Goal: Find specific page/section: Find specific page/section

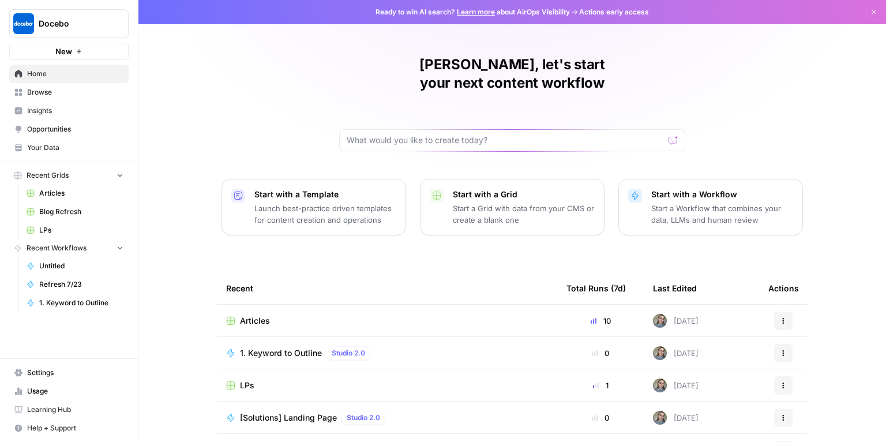
click at [262, 315] on span "Articles" at bounding box center [255, 321] width 30 height 12
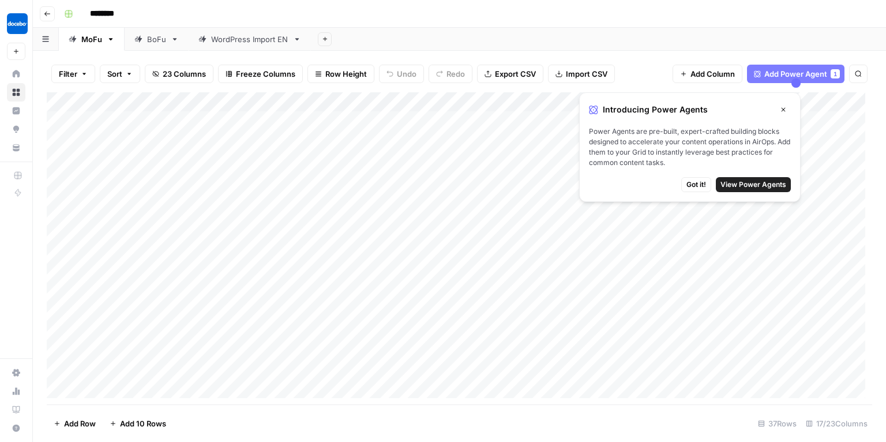
click at [690, 184] on span "Got it!" at bounding box center [696, 184] width 20 height 10
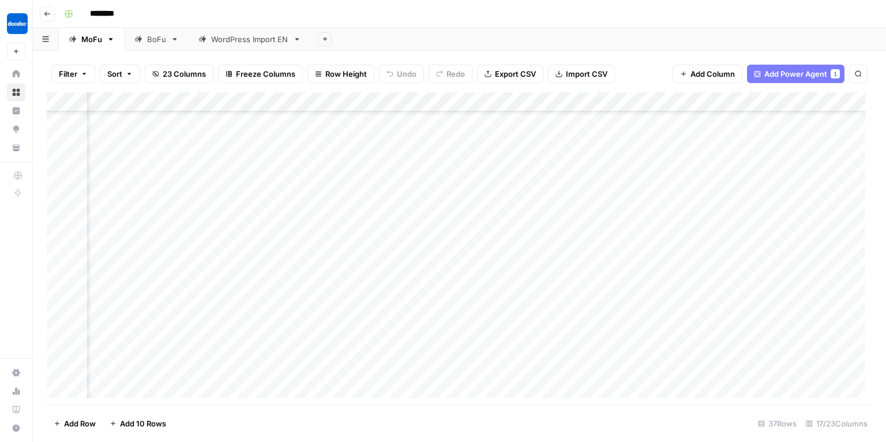
scroll to position [458, 0]
click at [149, 28] on link "BoFu" at bounding box center [157, 39] width 64 height 23
click at [576, 348] on div "Add Column" at bounding box center [459, 248] width 825 height 313
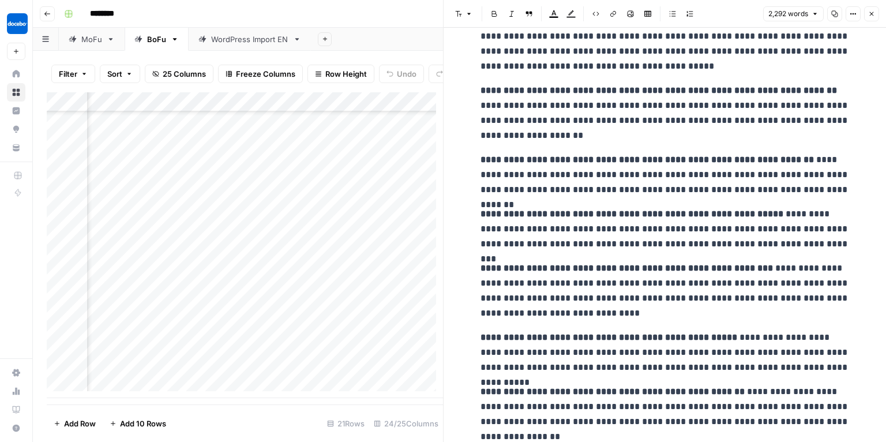
scroll to position [4726, 0]
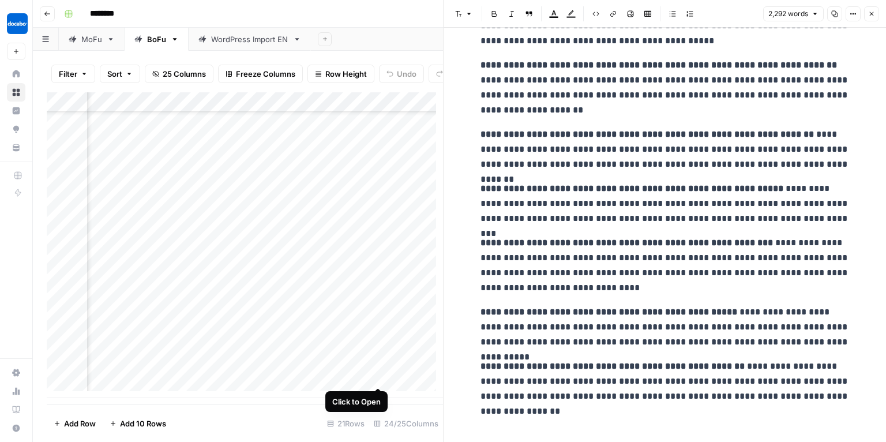
click at [378, 375] on div "Add Column" at bounding box center [245, 245] width 396 height 306
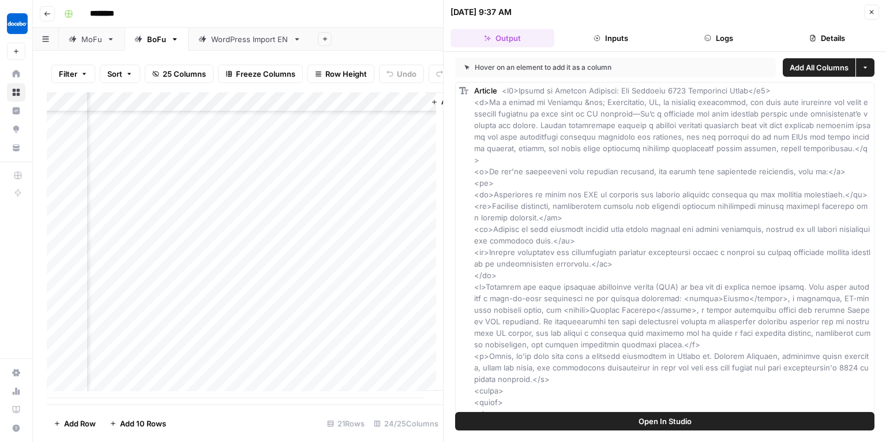
scroll to position [144, 2090]
click at [277, 375] on div "Add Column" at bounding box center [245, 245] width 396 height 306
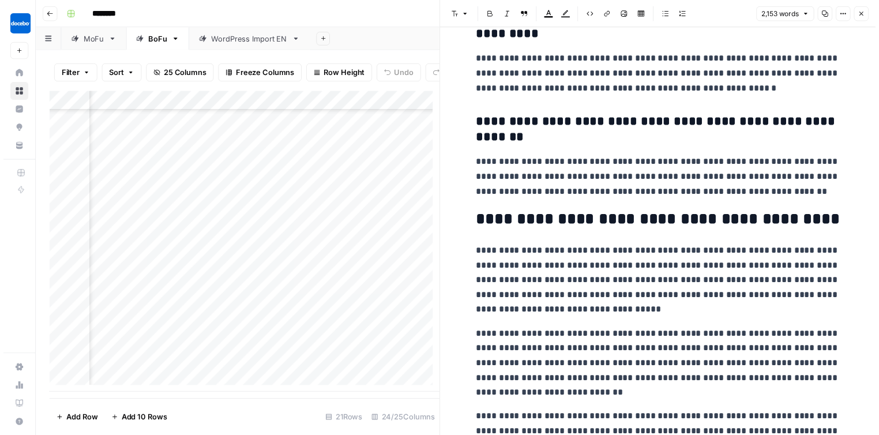
scroll to position [5577, 0]
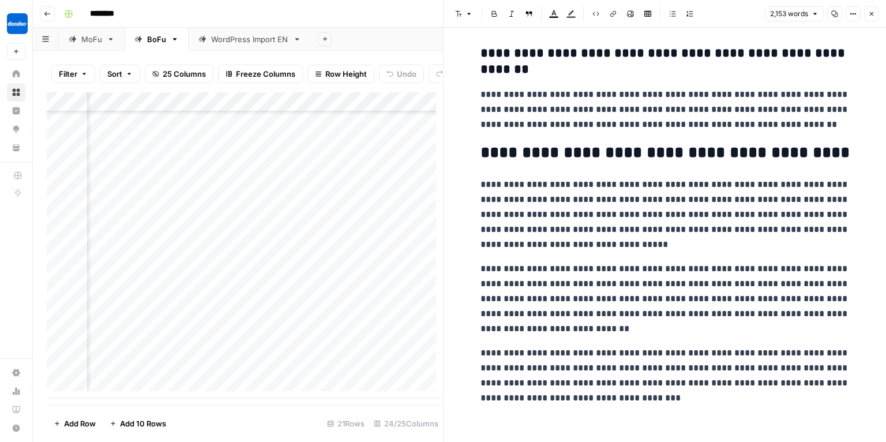
click at [51, 15] on button "Go back" at bounding box center [47, 13] width 15 height 15
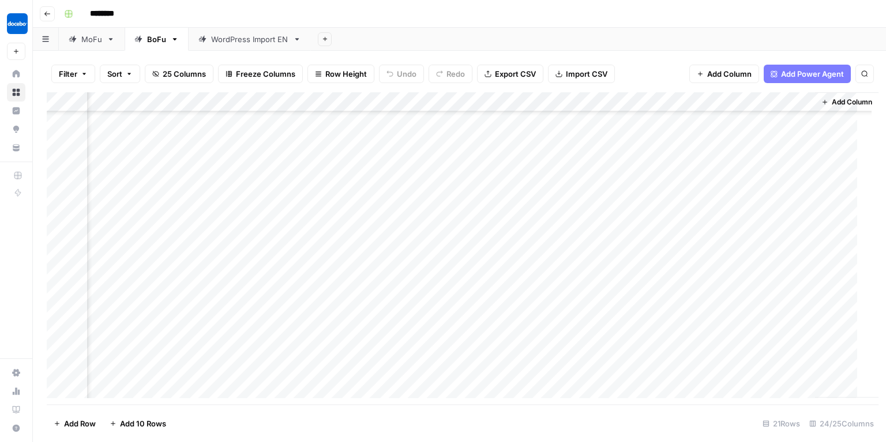
scroll to position [144, 1773]
click at [52, 16] on button "Go back" at bounding box center [47, 13] width 15 height 15
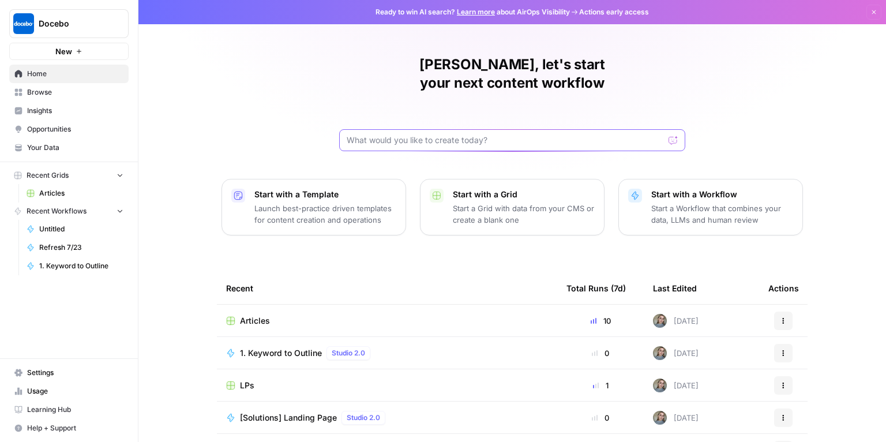
click at [411, 134] on input "text" at bounding box center [505, 140] width 317 height 12
click at [57, 171] on span "Recent Grids" at bounding box center [48, 175] width 42 height 10
click at [56, 95] on span "Browse" at bounding box center [75, 92] width 96 height 10
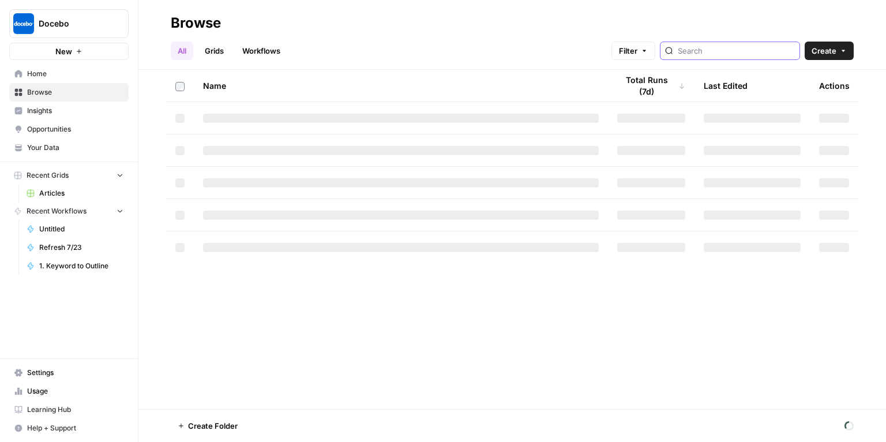
click at [724, 55] on input "search" at bounding box center [736, 51] width 117 height 12
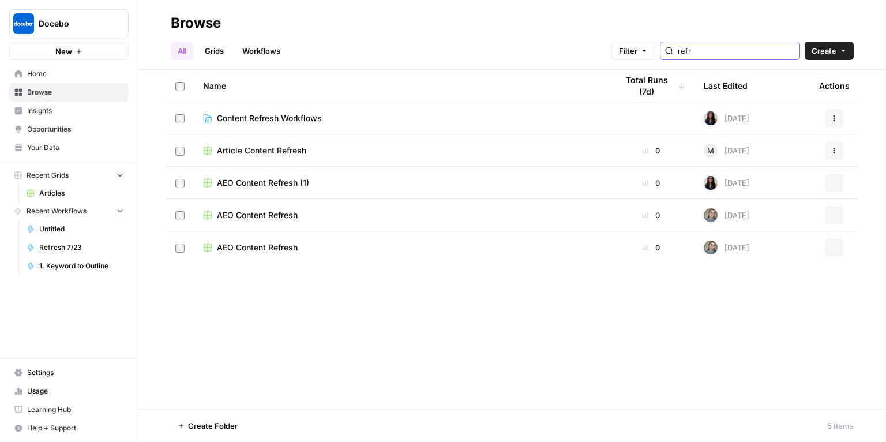
type input "refre"
click at [251, 146] on span "Article Content Refresh" at bounding box center [261, 151] width 89 height 12
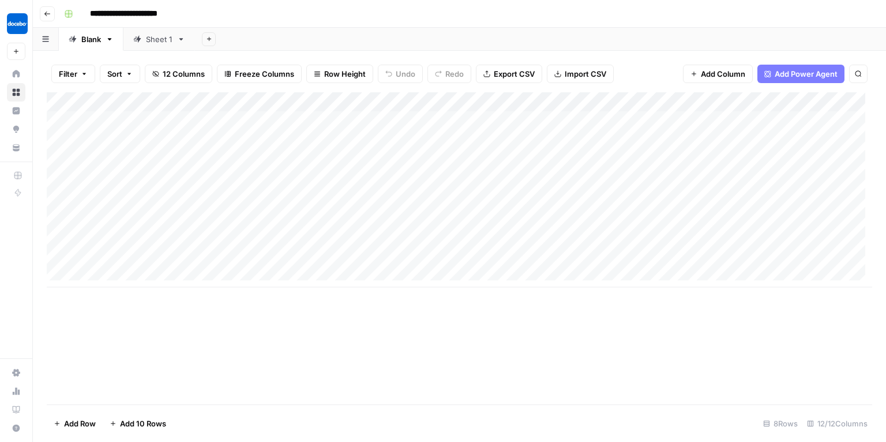
click at [50, 11] on button "Go back" at bounding box center [47, 13] width 15 height 15
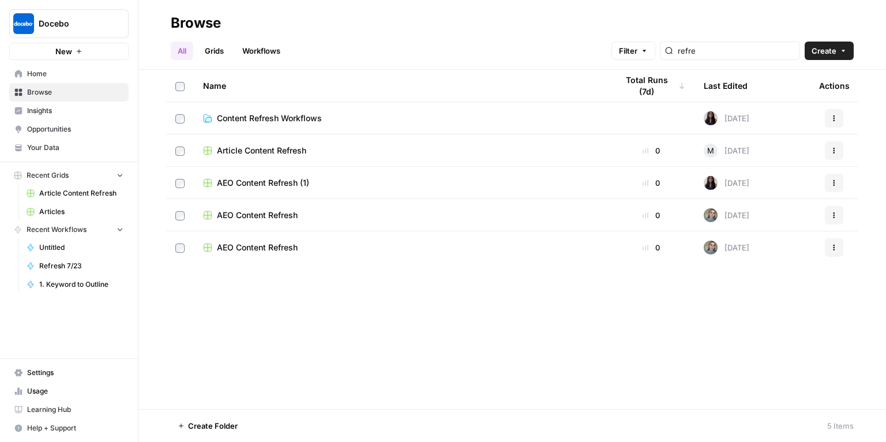
click at [78, 97] on link "Browse" at bounding box center [68, 92] width 119 height 18
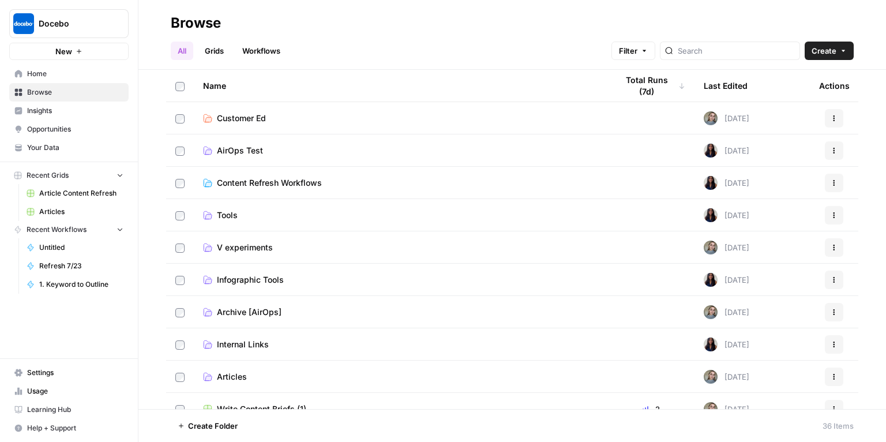
click at [207, 51] on link "Grids" at bounding box center [214, 51] width 33 height 18
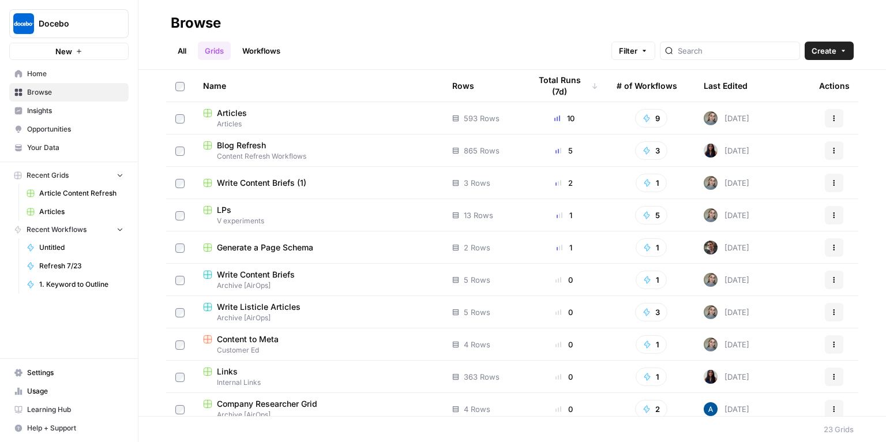
click at [254, 146] on span "Blog Refresh" at bounding box center [241, 146] width 49 height 12
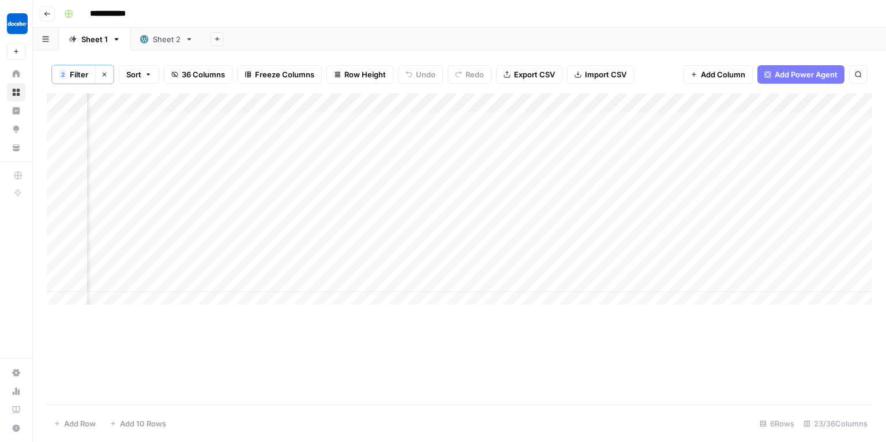
scroll to position [0, 2237]
click at [452, 243] on div "Add Column" at bounding box center [459, 202] width 825 height 218
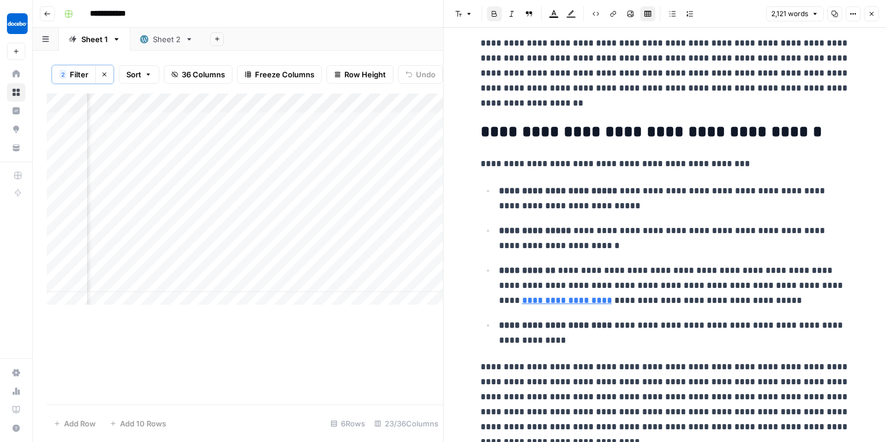
scroll to position [908, 0]
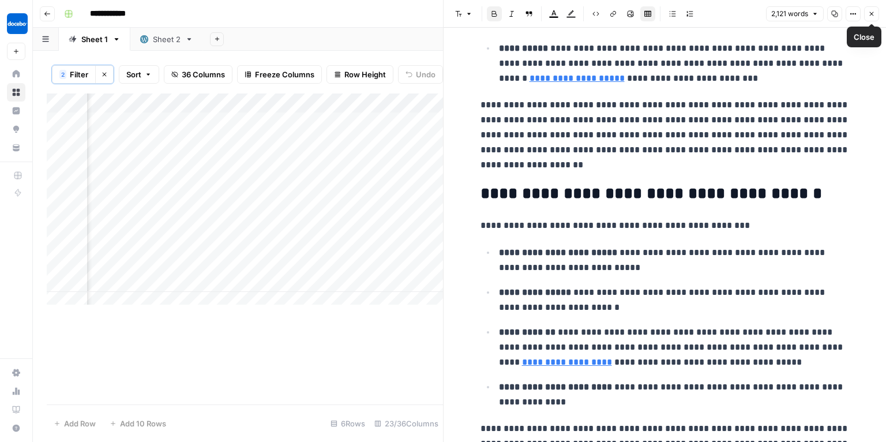
click at [873, 16] on icon "button" at bounding box center [871, 13] width 7 height 7
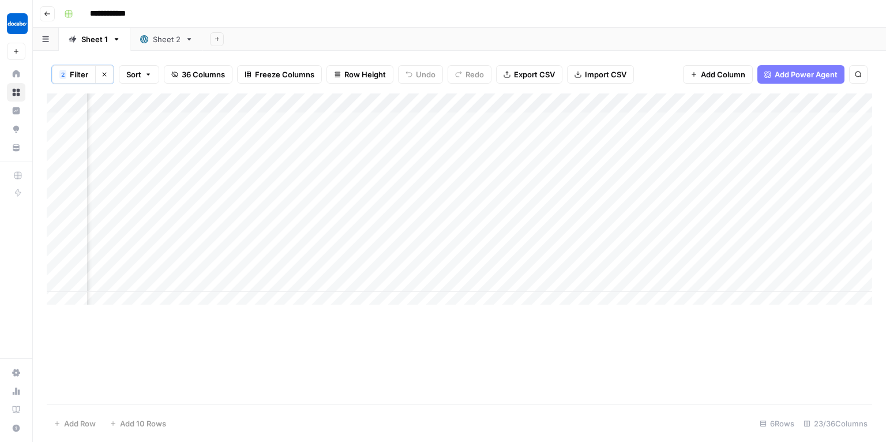
scroll to position [0, 1973]
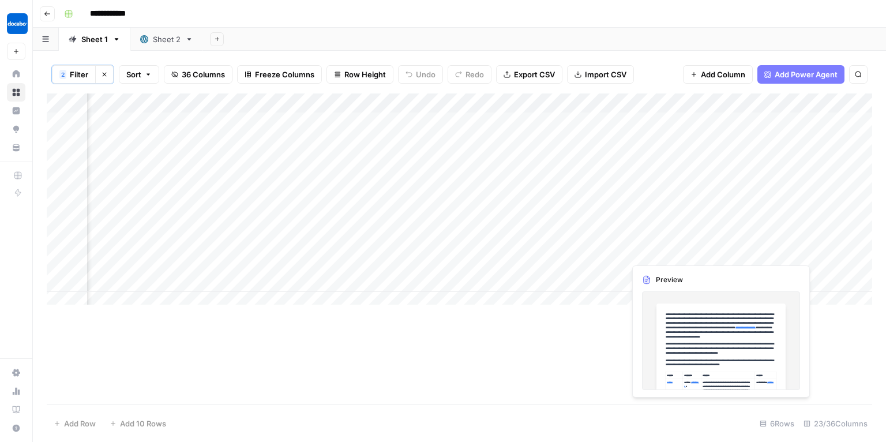
click at [693, 243] on div "Add Column" at bounding box center [459, 202] width 825 height 218
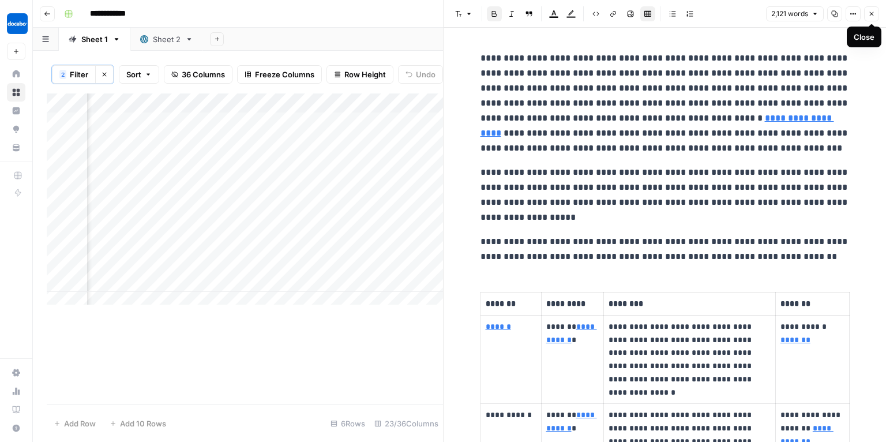
click at [871, 16] on icon "button" at bounding box center [871, 13] width 7 height 7
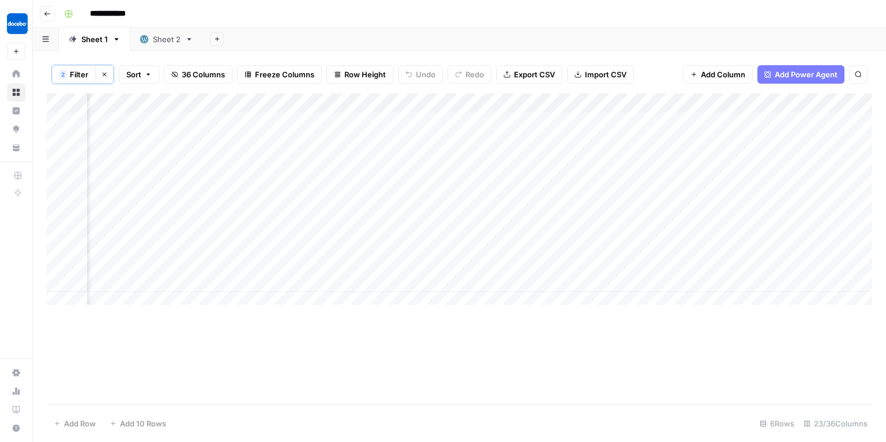
scroll to position [0, 2237]
click at [456, 272] on div "Add Column" at bounding box center [459, 202] width 825 height 218
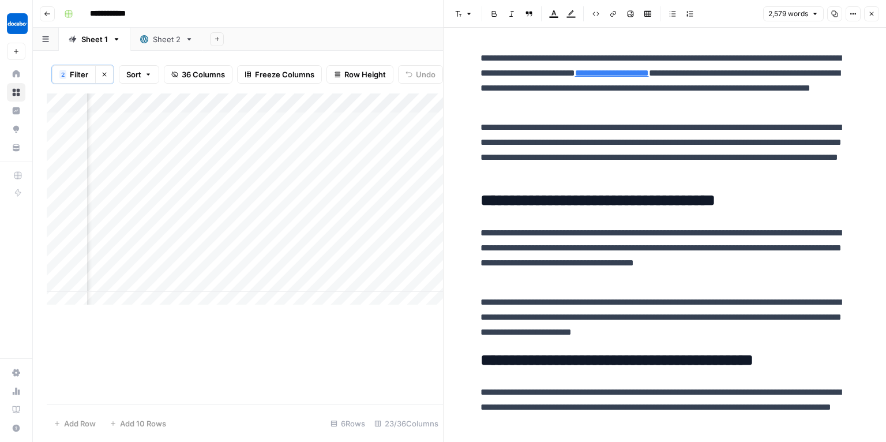
click at [870, 18] on button "Close" at bounding box center [871, 13] width 15 height 15
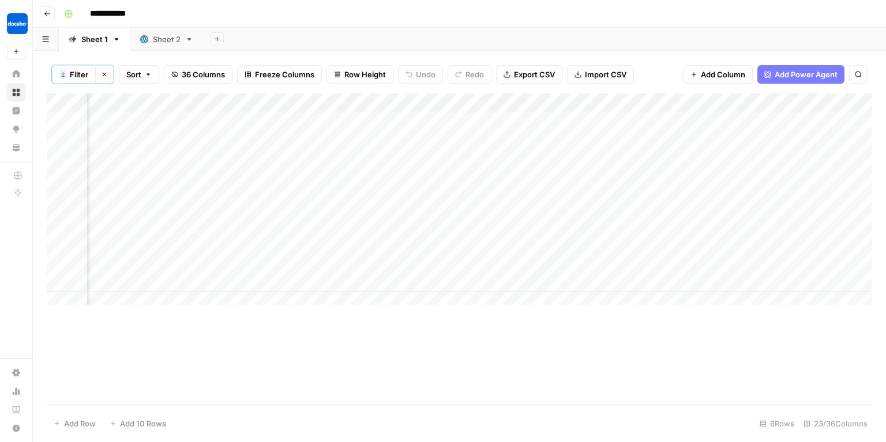
scroll to position [0, 1833]
click at [275, 270] on div "Add Column" at bounding box center [459, 202] width 825 height 218
